Goal: Task Accomplishment & Management: Use online tool/utility

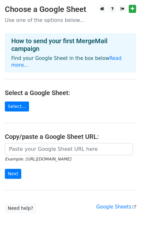
scroll to position [26, 0]
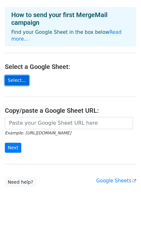
click at [19, 75] on link "Select..." at bounding box center [17, 80] width 24 height 10
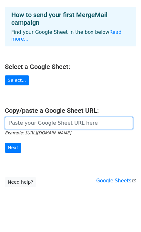
click at [38, 117] on input "url" at bounding box center [69, 123] width 128 height 12
paste input "[URL][DOMAIN_NAME]"
type input "[URL][DOMAIN_NAME]"
click at [5, 143] on input "Next" at bounding box center [13, 148] width 16 height 10
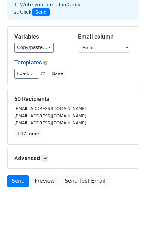
scroll to position [44, 0]
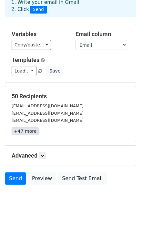
click at [27, 127] on link "+47 more" at bounding box center [25, 131] width 27 height 8
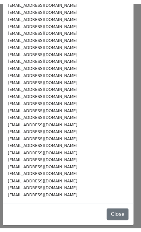
scroll to position [0, 0]
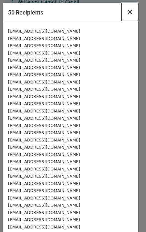
click at [128, 12] on button "×" at bounding box center [129, 12] width 17 height 18
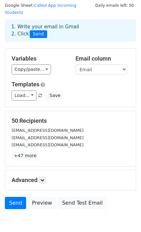
scroll to position [16, 0]
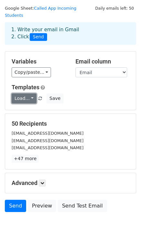
click at [32, 93] on link "Load..." at bounding box center [24, 98] width 25 height 10
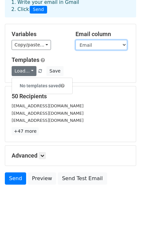
click at [97, 40] on select "First Name Last Name Email Phone Source Status Date Added Tags Notes Assigned L…" at bounding box center [101, 45] width 52 height 10
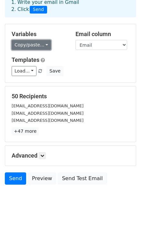
click at [28, 40] on link "Copy/paste..." at bounding box center [31, 45] width 39 height 10
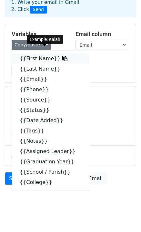
click at [36, 53] on link "{{First Name}}" at bounding box center [51, 58] width 78 height 10
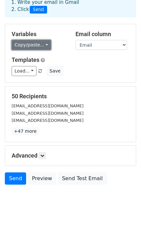
click at [42, 40] on link "Copy/paste..." at bounding box center [31, 45] width 39 height 10
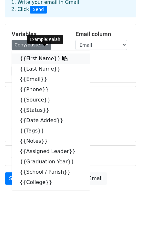
click at [33, 53] on link "{{First Name}}" at bounding box center [51, 58] width 78 height 10
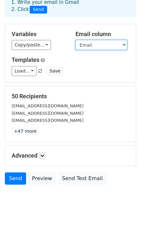
click at [102, 40] on select "First Name Last Name Email Phone Source Status Date Added Tags Notes Assigned L…" at bounding box center [101, 45] width 52 height 10
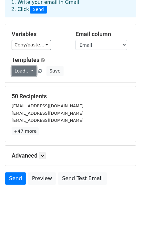
click at [23, 66] on link "Load..." at bounding box center [24, 71] width 25 height 10
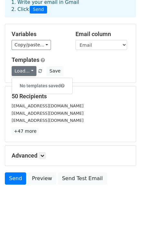
click at [70, 56] on div "Templates Load... No templates saved Save" at bounding box center [70, 66] width 127 height 20
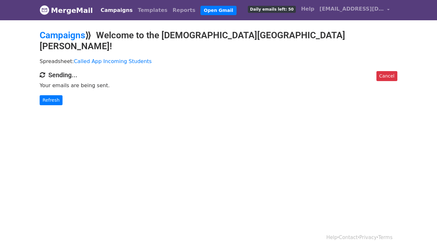
click at [387, 71] on link "Cancel" at bounding box center [386, 76] width 21 height 10
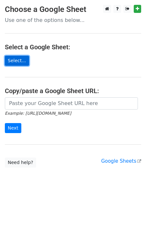
click at [16, 60] on link "Select..." at bounding box center [17, 61] width 24 height 10
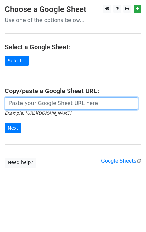
click at [35, 102] on input "url" at bounding box center [71, 103] width 133 height 12
paste input "https://docs.google.com/spreadsheets/d/14njyzfLWwamQBgI5hnTej7hY48FCPqoud_Va_yF…"
type input "https://docs.google.com/spreadsheets/d/14njyzfLWwamQBgI5hnTej7hY48FCPqoud_Va_yF…"
click at [5, 123] on input "Next" at bounding box center [13, 128] width 16 height 10
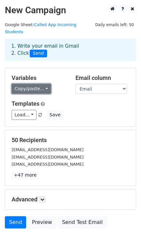
click at [38, 84] on link "Copy/paste..." at bounding box center [31, 89] width 39 height 10
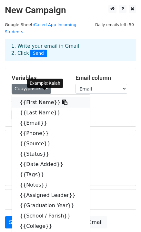
click at [35, 98] on link "{{First Name}}" at bounding box center [51, 102] width 78 height 10
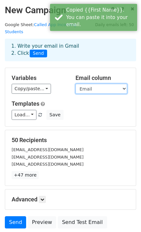
click at [107, 84] on select "First Name Last Name Email Phone Source Status Date Added Tags Notes Assigned L…" at bounding box center [101, 89] width 52 height 10
click at [75, 84] on select "First Name Last Name Email Phone Source Status Date Added Tags Notes Assigned L…" at bounding box center [101, 89] width 52 height 10
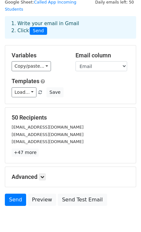
scroll to position [24, 0]
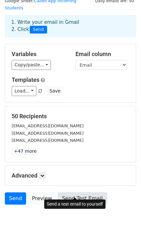
click at [76, 193] on link "Send Test Email" at bounding box center [82, 198] width 49 height 12
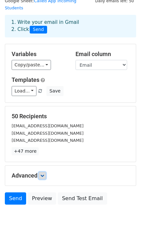
click at [44, 174] on icon at bounding box center [42, 176] width 4 height 4
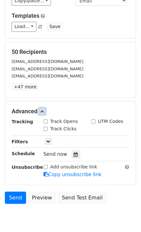
scroll to position [88, 0]
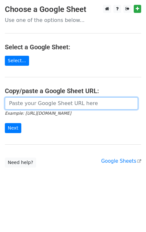
click at [49, 104] on input "url" at bounding box center [71, 103] width 133 height 12
paste input "https://docs.google.com/spreadsheets/d/14njyzfLWwamQBgI5hnTej7hY48FCPqoud_Va_yF…"
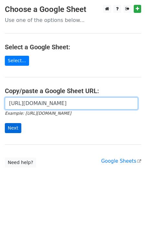
type input "https://docs.google.com/spreadsheets/d/14njyzfLWwamQBgI5hnTej7hY48FCPqoud_Va_yF…"
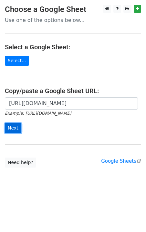
scroll to position [0, 0]
click at [17, 124] on input "Next" at bounding box center [13, 128] width 16 height 10
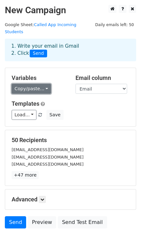
click at [36, 84] on link "Copy/paste..." at bounding box center [31, 89] width 39 height 10
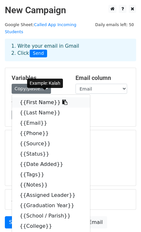
click at [35, 97] on link "{{First Name}}" at bounding box center [51, 102] width 78 height 10
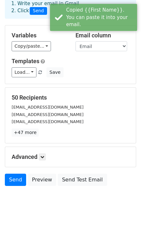
scroll to position [44, 0]
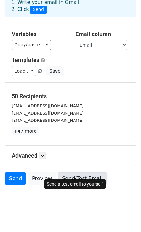
click at [78, 172] on link "Send Test Email" at bounding box center [82, 178] width 49 height 12
click at [67, 172] on link "Send Test Email" at bounding box center [82, 178] width 49 height 12
